Goal: Subscribe to service/newsletter

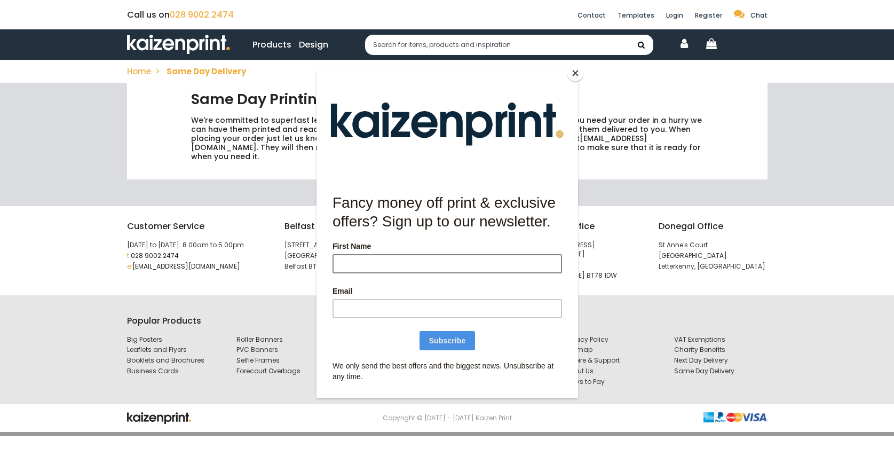
click at [446, 265] on input "First Name" at bounding box center [446, 263] width 229 height 19
type input "l"
type input "clodagh"
type input "[EMAIL_ADDRESS][DOMAIN_NAME]"
click at [462, 331] on input "Subscribe" at bounding box center [447, 340] width 56 height 19
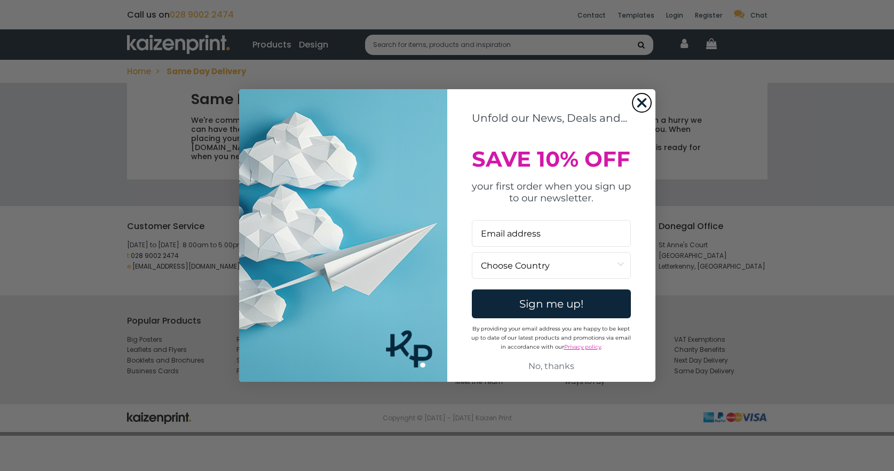
click at [642, 98] on circle "Close dialog" at bounding box center [641, 103] width 18 height 18
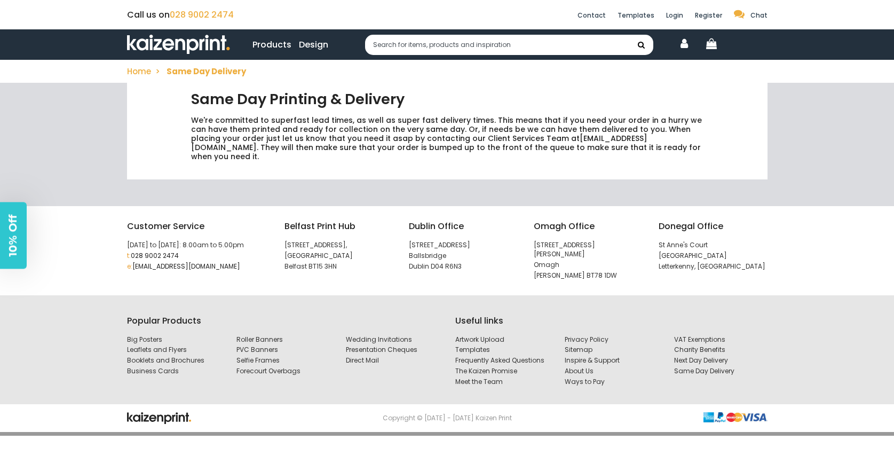
drag, startPoint x: 250, startPoint y: 258, endPoint x: 133, endPoint y: 258, distance: 116.8
click at [133, 262] on p "e: [EMAIL_ADDRESS][DOMAIN_NAME]" at bounding box center [197, 266] width 141 height 9
copy link "[EMAIL_ADDRESS][DOMAIN_NAME]"
